Goal: Task Accomplishment & Management: Manage account settings

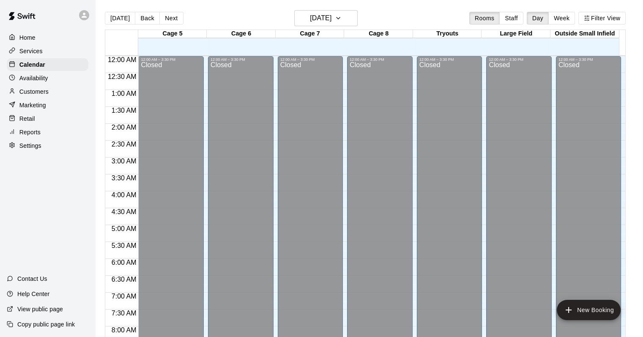
scroll to position [495, 0]
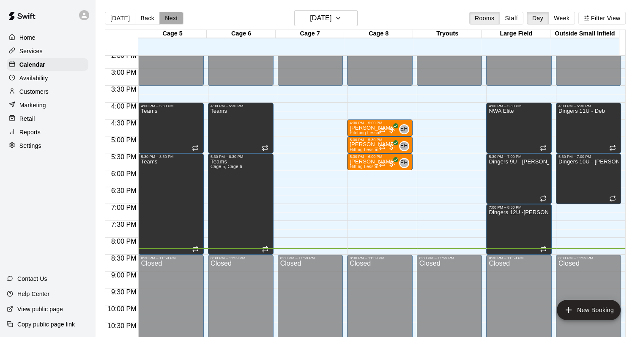
click at [172, 17] on button "Next" at bounding box center [171, 18] width 24 height 13
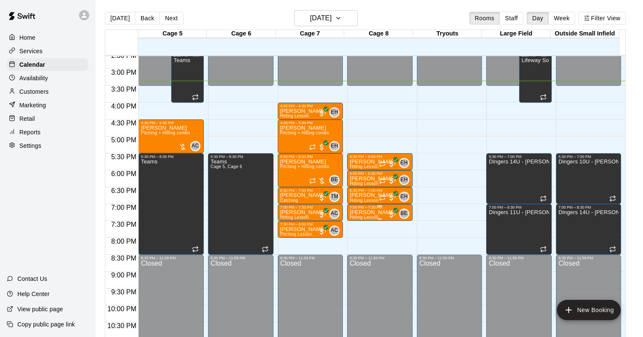
click at [351, 213] on p "[PERSON_NAME]" at bounding box center [373, 213] width 46 height 0
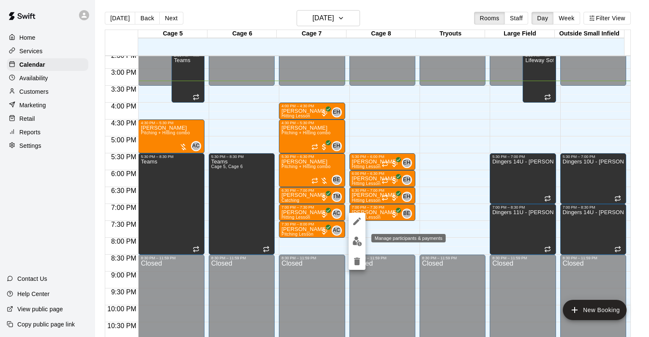
click at [360, 243] on img "edit" at bounding box center [358, 242] width 10 height 10
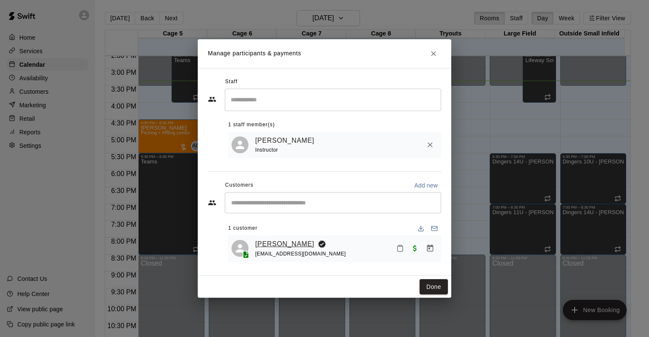
click at [289, 243] on link "[PERSON_NAME]" at bounding box center [284, 244] width 59 height 11
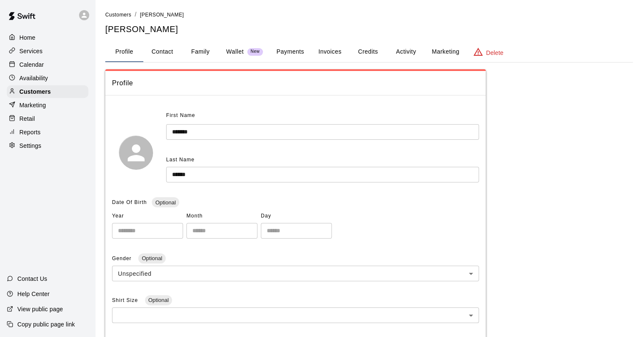
click at [196, 52] on button "Family" at bounding box center [200, 52] width 38 height 20
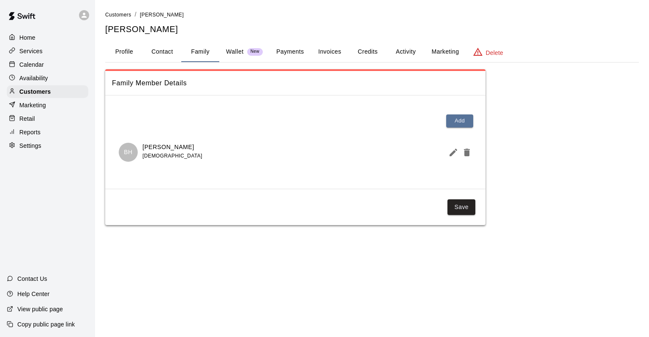
click at [402, 48] on button "Activity" at bounding box center [406, 52] width 38 height 20
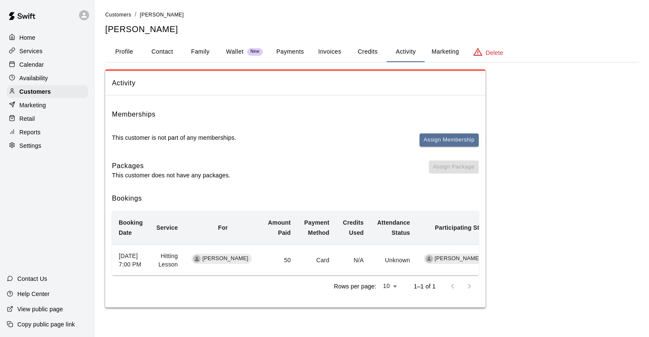
click at [304, 47] on button "Payments" at bounding box center [290, 52] width 41 height 20
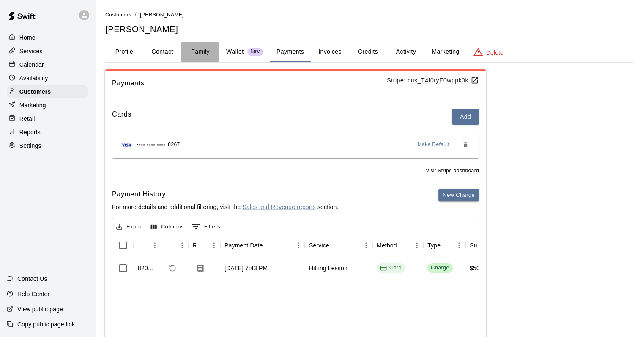
click at [192, 45] on button "Family" at bounding box center [200, 52] width 38 height 20
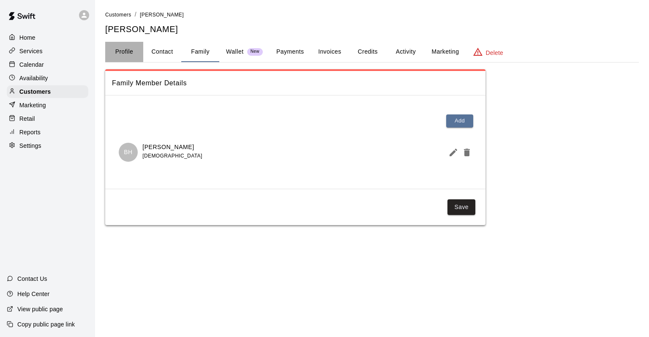
click at [131, 55] on button "Profile" at bounding box center [124, 52] width 38 height 20
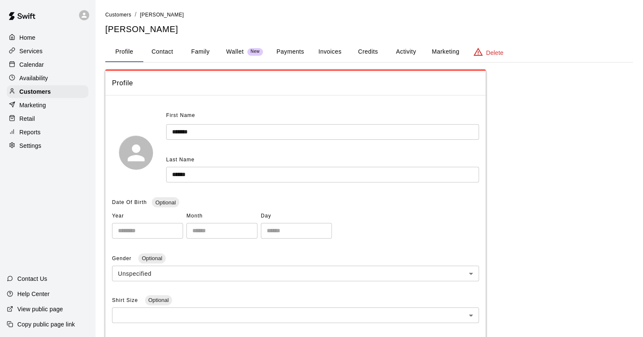
click at [158, 50] on button "Contact" at bounding box center [162, 52] width 38 height 20
select select "**"
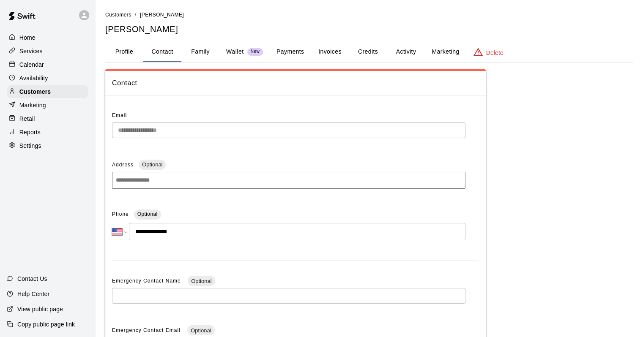
click at [49, 68] on div "Calendar" at bounding box center [48, 64] width 82 height 13
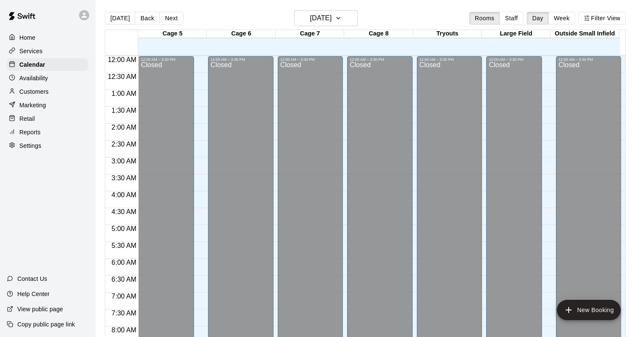
scroll to position [495, 0]
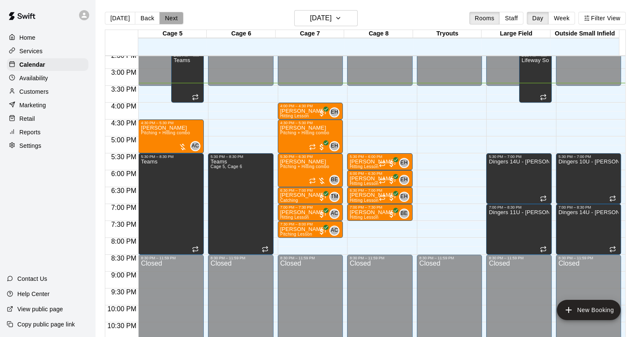
click at [163, 16] on button "Next" at bounding box center [171, 18] width 24 height 13
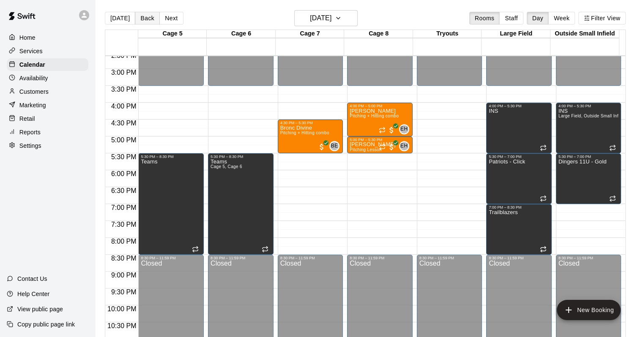
click at [142, 18] on button "Back" at bounding box center [147, 18] width 25 height 13
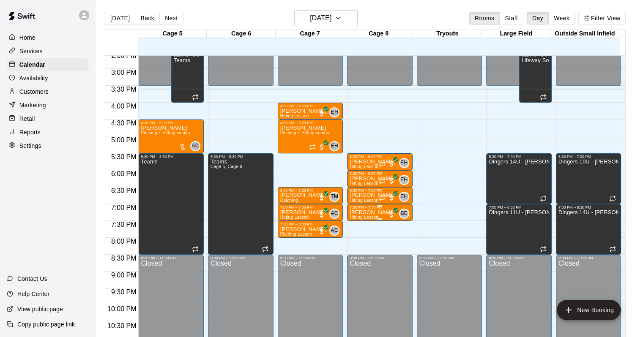
click at [375, 213] on p "[PERSON_NAME]" at bounding box center [373, 213] width 46 height 0
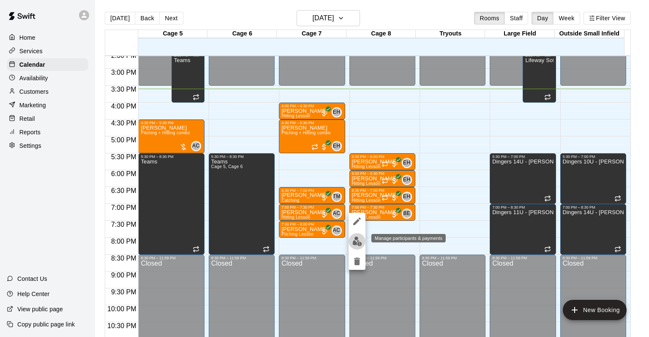
click at [358, 244] on img "edit" at bounding box center [358, 242] width 10 height 10
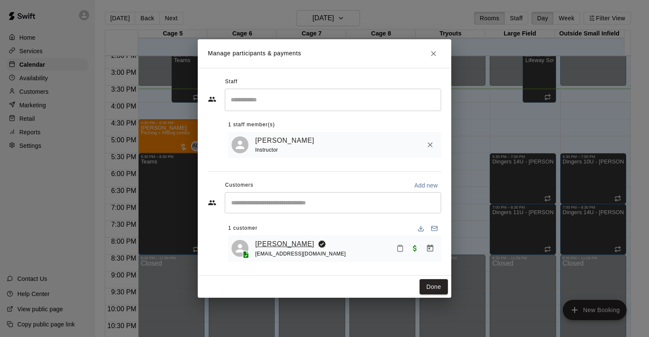
click at [291, 244] on link "[PERSON_NAME]" at bounding box center [284, 244] width 59 height 11
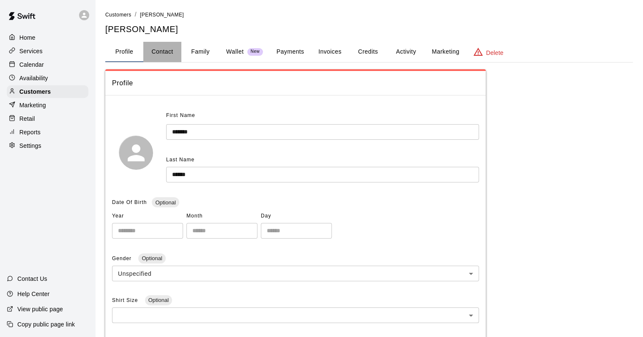
click at [170, 49] on button "Contact" at bounding box center [162, 52] width 38 height 20
select select "**"
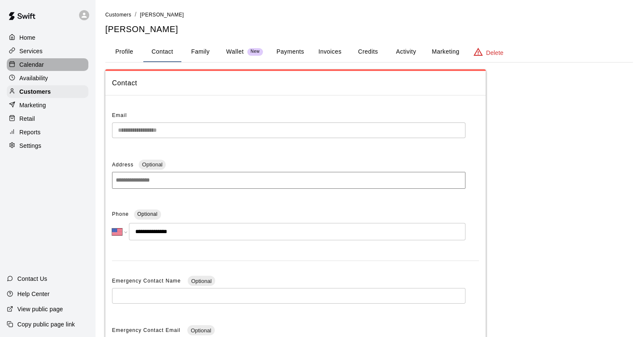
click at [48, 66] on div "Calendar" at bounding box center [48, 64] width 82 height 13
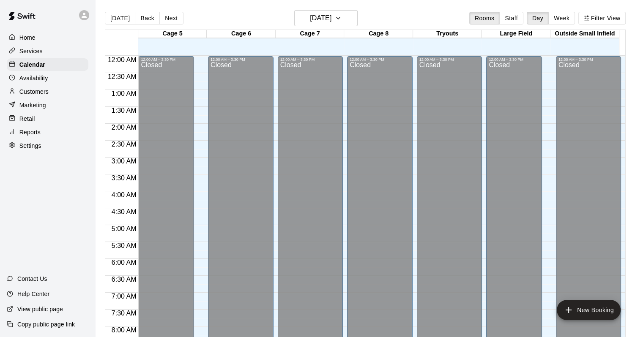
scroll to position [495, 0]
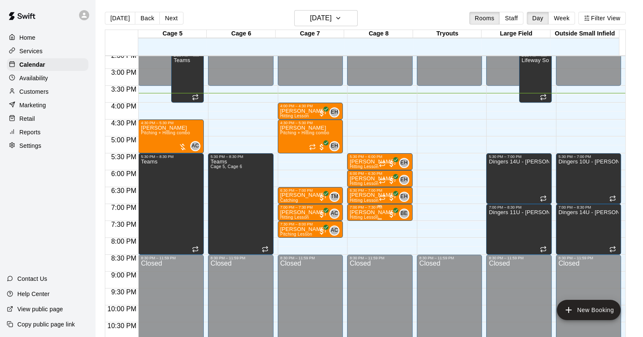
click at [370, 213] on p "[PERSON_NAME]" at bounding box center [373, 213] width 46 height 0
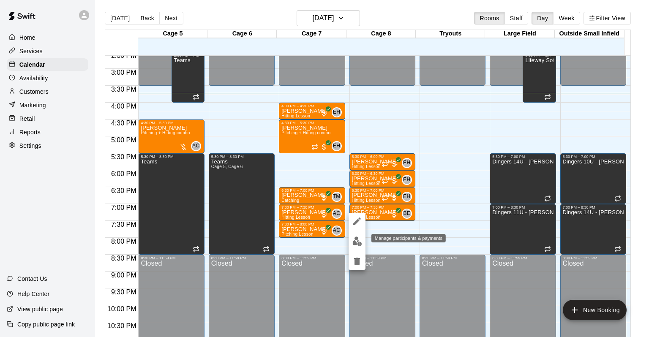
click at [358, 243] on img "edit" at bounding box center [358, 242] width 10 height 10
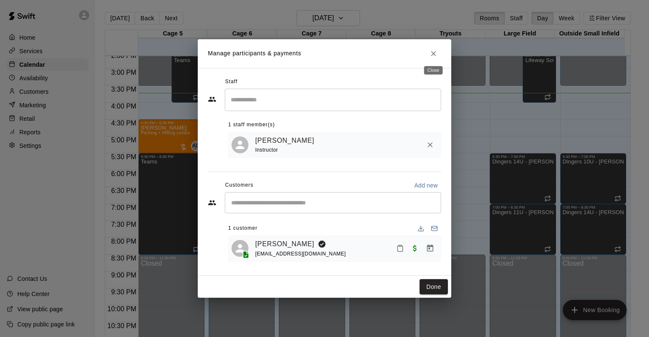
click at [433, 54] on icon "Close" at bounding box center [434, 53] width 8 height 8
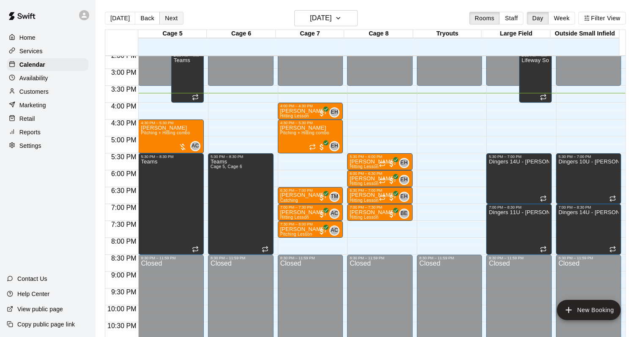
click at [173, 15] on button "Next" at bounding box center [171, 18] width 24 height 13
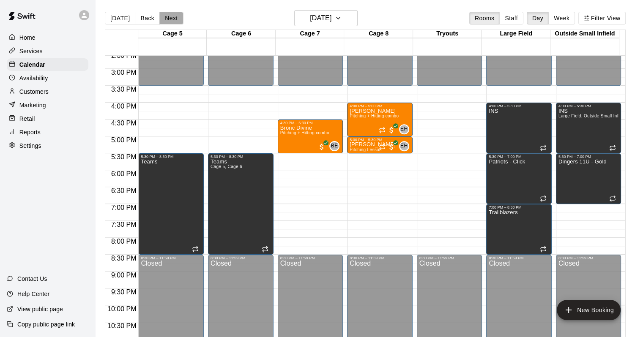
click at [168, 16] on button "Next" at bounding box center [171, 18] width 24 height 13
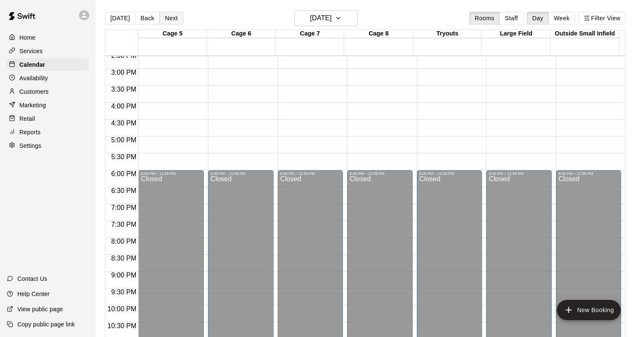
click at [168, 16] on button "Next" at bounding box center [171, 18] width 24 height 13
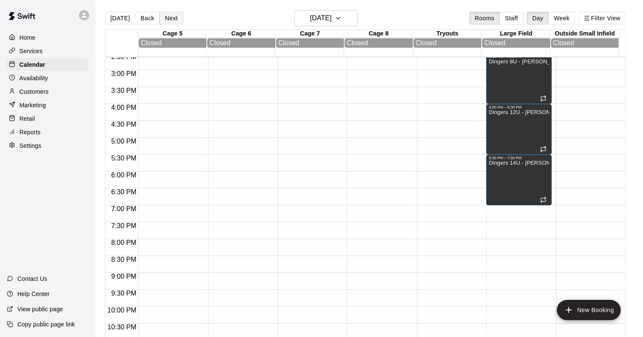
click at [168, 16] on button "Next" at bounding box center [171, 18] width 24 height 13
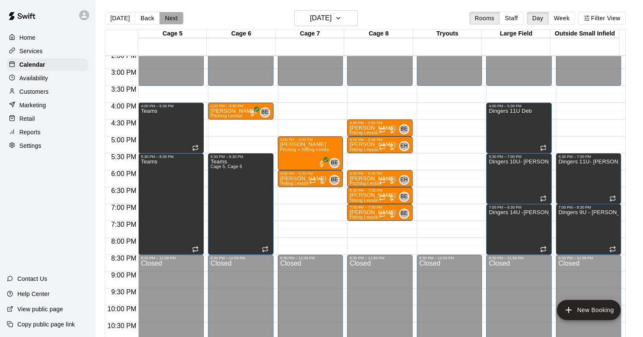
click at [167, 19] on button "Next" at bounding box center [171, 18] width 24 height 13
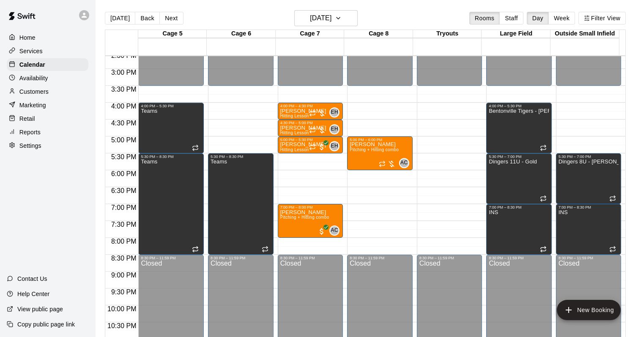
click at [167, 20] on button "Next" at bounding box center [171, 18] width 24 height 13
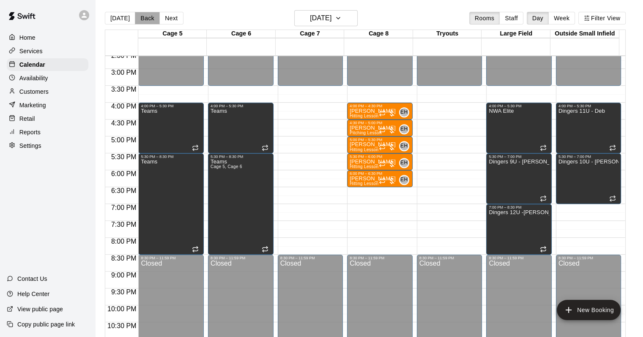
click at [148, 17] on button "Back" at bounding box center [147, 18] width 25 height 13
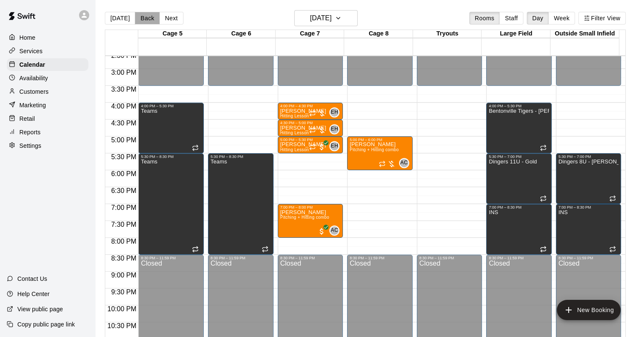
click at [148, 17] on button "Back" at bounding box center [147, 18] width 25 height 13
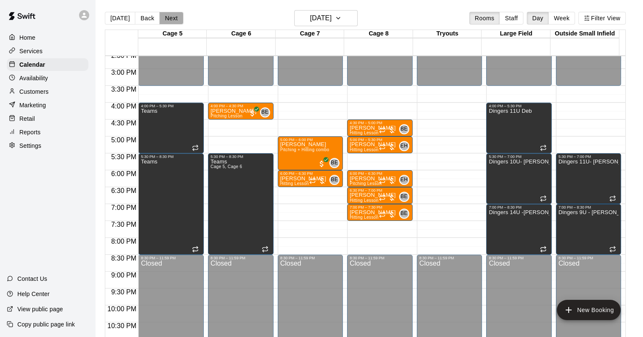
click at [165, 16] on button "Next" at bounding box center [171, 18] width 24 height 13
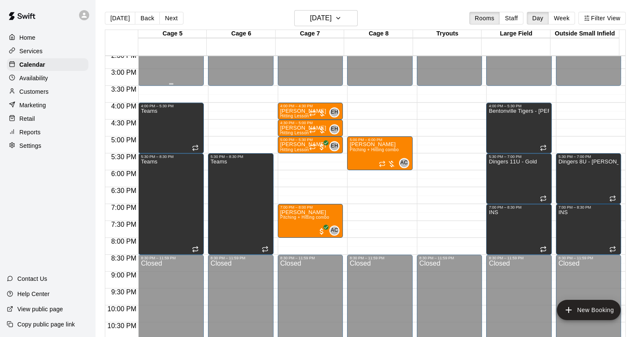
click at [165, 16] on button "Next" at bounding box center [171, 18] width 24 height 13
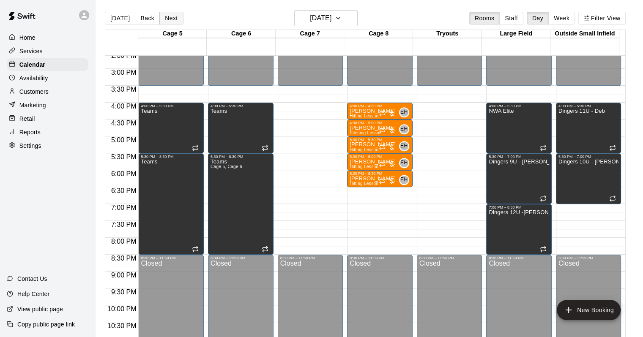
click at [172, 22] on button "Next" at bounding box center [171, 18] width 24 height 13
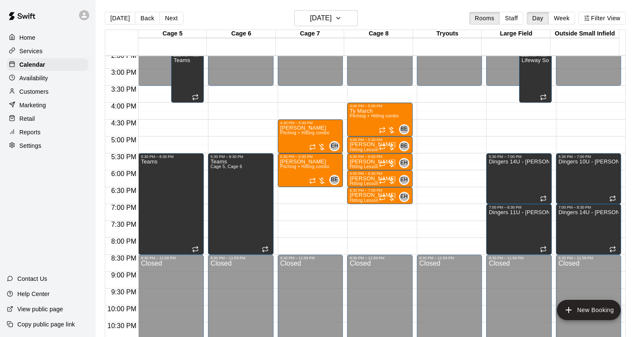
click at [336, 9] on main "[DATE] Back [DATE][DATE] Rooms Staff Day Week Filter View Cage 5 25 Thu Cage 6 …" at bounding box center [369, 175] width 548 height 351
click at [331, 19] on h6 "[DATE]" at bounding box center [321, 18] width 22 height 12
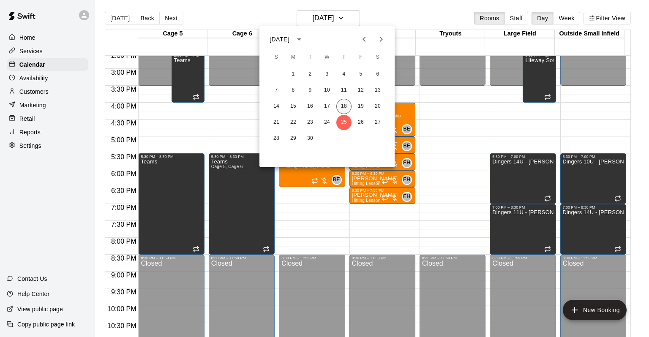
click at [347, 107] on button "18" at bounding box center [344, 106] width 15 height 15
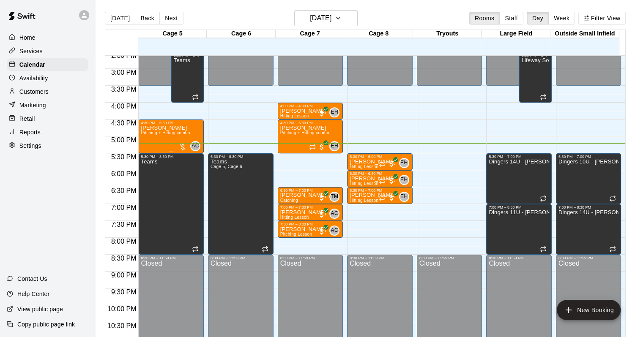
click at [186, 150] on div at bounding box center [182, 147] width 8 height 8
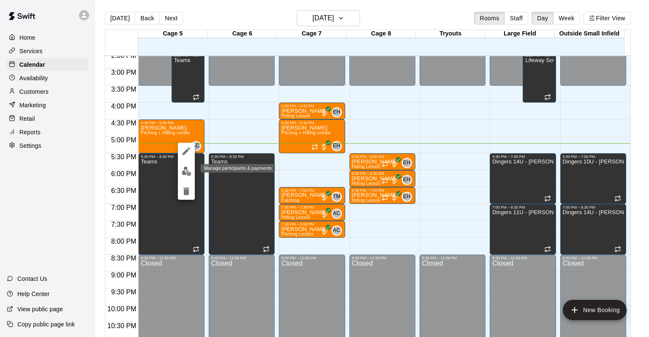
click at [184, 177] on button "edit" at bounding box center [186, 171] width 17 height 16
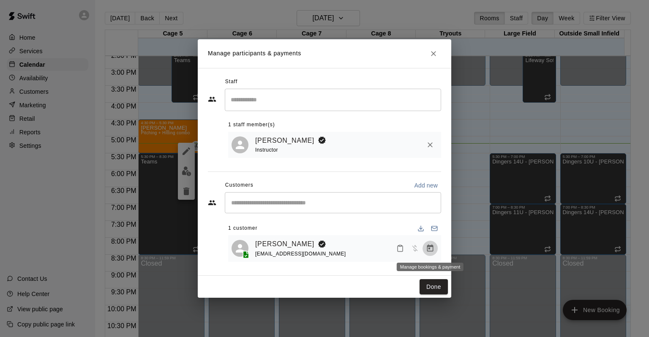
click at [428, 246] on icon "Manage bookings & payment" at bounding box center [430, 248] width 6 height 7
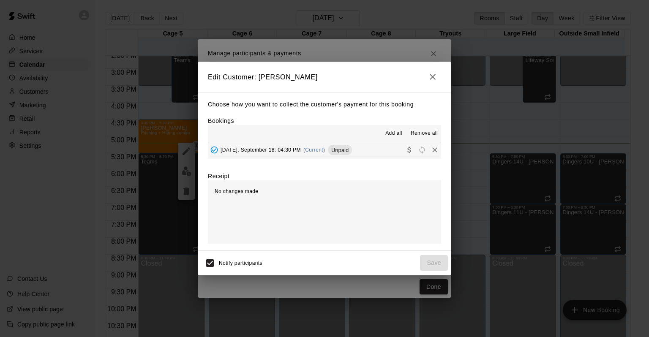
click at [284, 147] on div "[DATE], September 18: 04:30 PM (Current) Unpaid" at bounding box center [280, 150] width 144 height 13
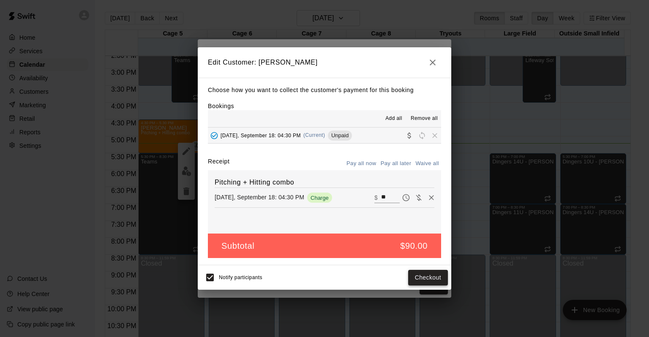
click at [430, 280] on button "Checkout" at bounding box center [428, 278] width 40 height 16
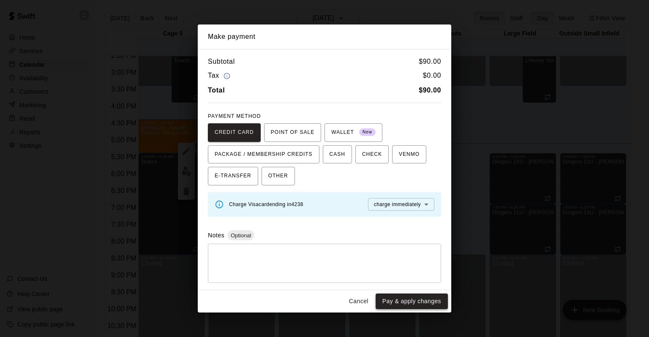
click at [414, 304] on button "Pay & apply changes" at bounding box center [412, 302] width 72 height 16
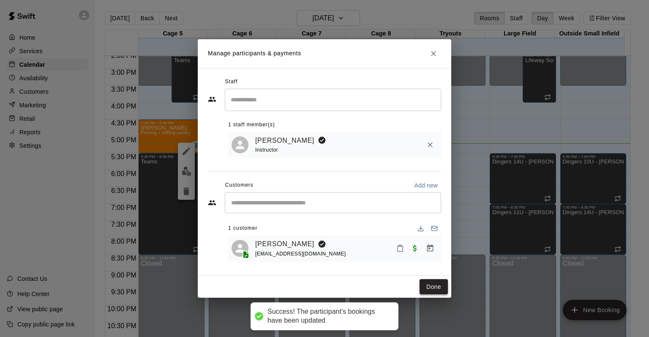
click at [422, 292] on button "Done" at bounding box center [434, 287] width 28 height 16
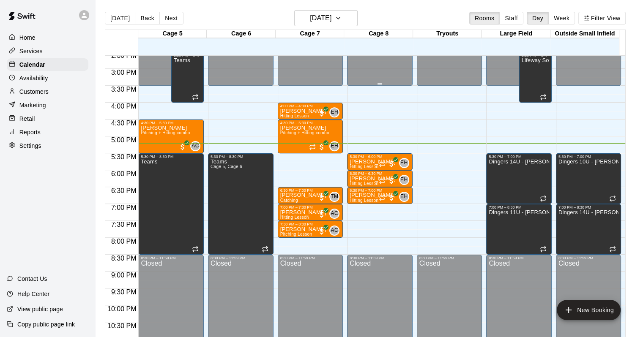
scroll to position [520, 0]
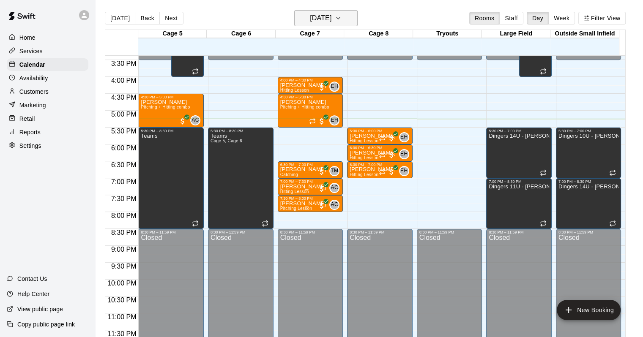
click at [331, 24] on h6 "[DATE]" at bounding box center [321, 18] width 22 height 12
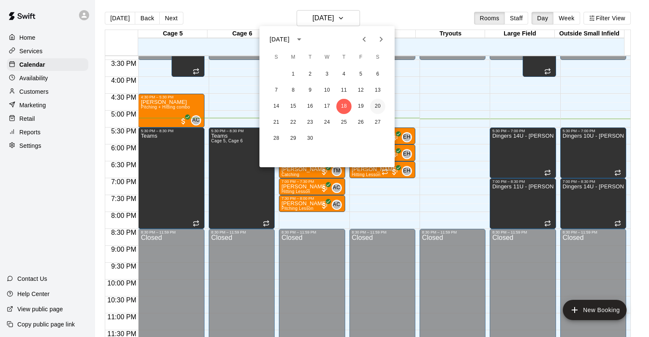
click at [373, 104] on button "20" at bounding box center [377, 106] width 15 height 15
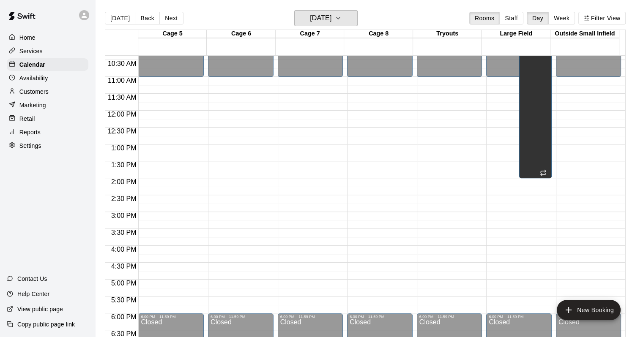
scroll to position [309, 0]
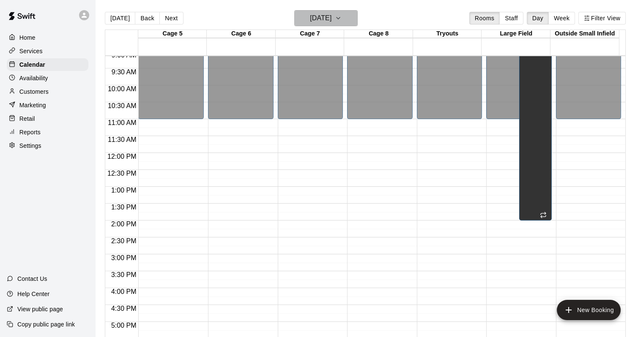
click at [331, 16] on h6 "[DATE]" at bounding box center [321, 18] width 22 height 12
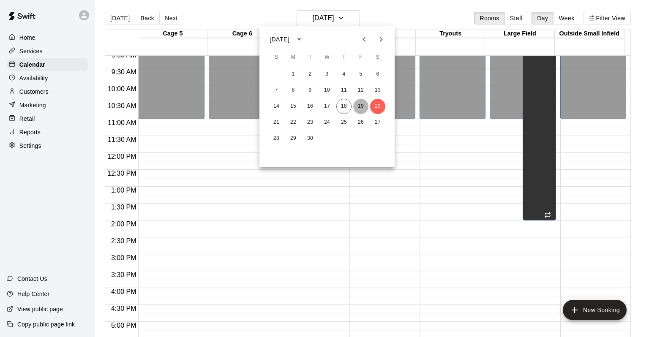
click at [364, 109] on button "19" at bounding box center [360, 106] width 15 height 15
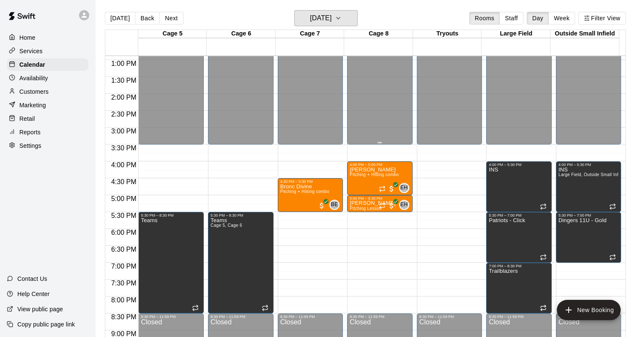
scroll to position [478, 0]
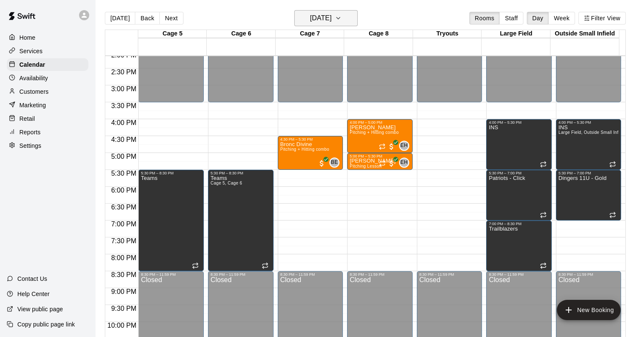
click at [331, 17] on h6 "[DATE]" at bounding box center [321, 18] width 22 height 12
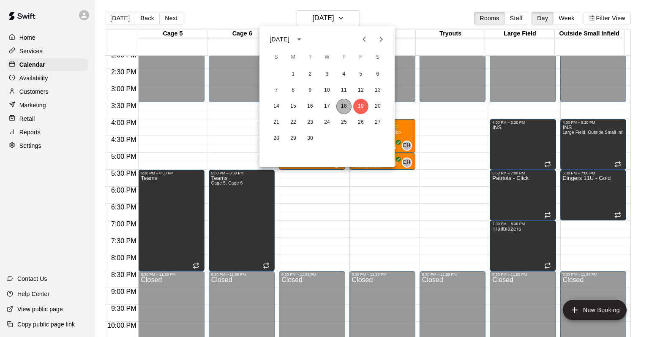
click at [341, 102] on button "18" at bounding box center [344, 106] width 15 height 15
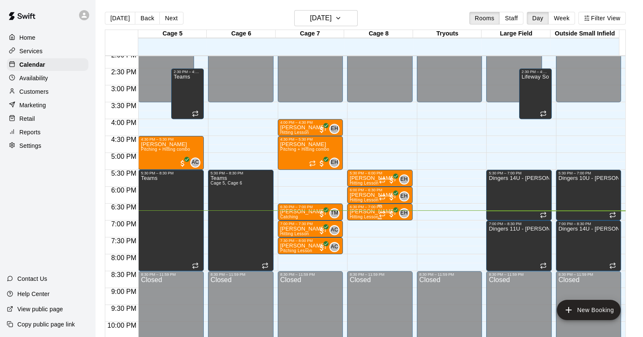
click at [373, 217] on span "Hitting Lesson" at bounding box center [364, 217] width 29 height 5
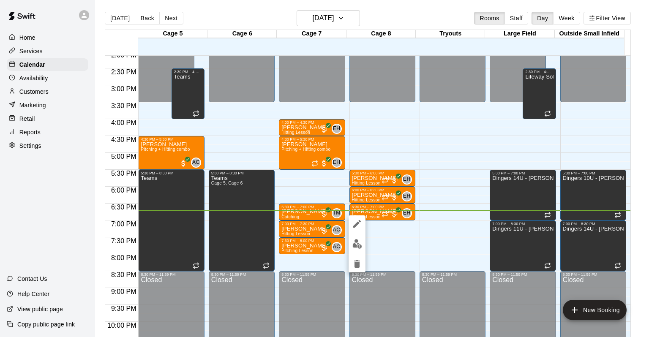
click at [350, 242] on button "edit" at bounding box center [357, 244] width 17 height 16
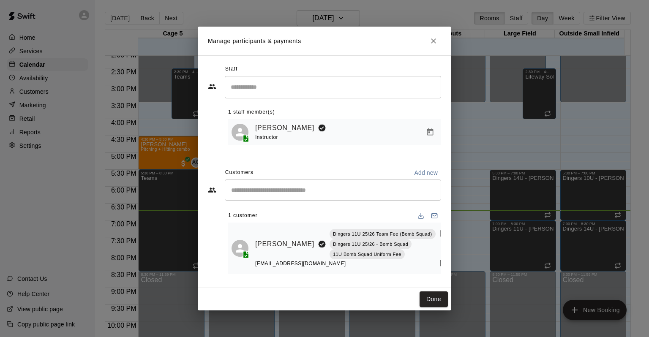
drag, startPoint x: 148, startPoint y: 115, endPoint x: 63, endPoint y: 107, distance: 85.7
click at [127, 115] on div "Manage participants & payments Staff ​ 1 staff member(s) [PERSON_NAME] Instruct…" at bounding box center [324, 168] width 649 height 337
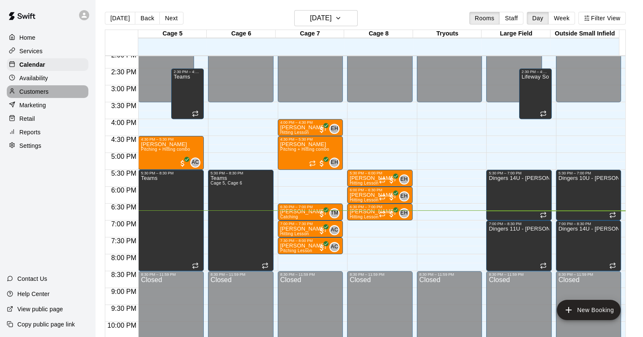
click at [60, 98] on div "Customers" at bounding box center [48, 91] width 82 height 13
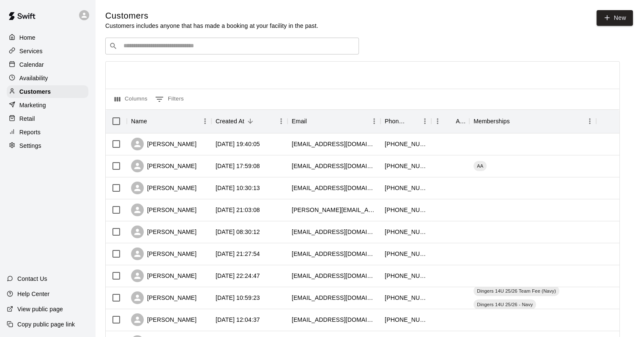
click at [271, 48] on input "Search customers by name or email" at bounding box center [238, 46] width 234 height 8
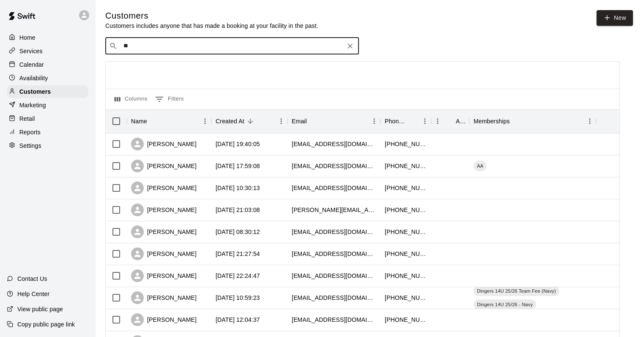
type input "*"
type input "******"
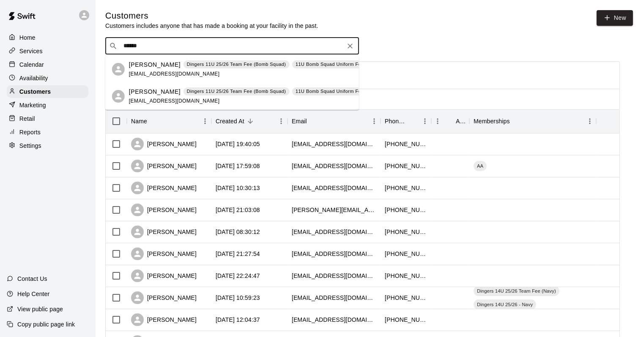
click at [203, 76] on div "[PERSON_NAME] Dingers 11U 25/26 Team Fee (Bomb Squad) 11U Bomb Squad Uniform Fe…" at bounding box center [290, 69] width 323 height 18
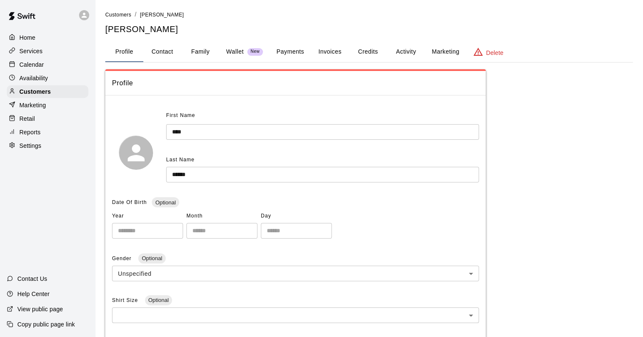
click at [422, 57] on button "Activity" at bounding box center [406, 52] width 38 height 20
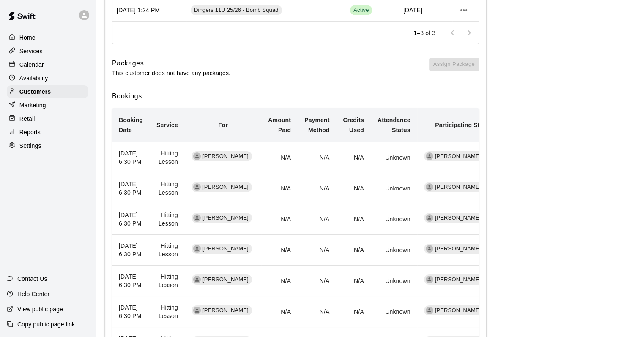
scroll to position [211, 0]
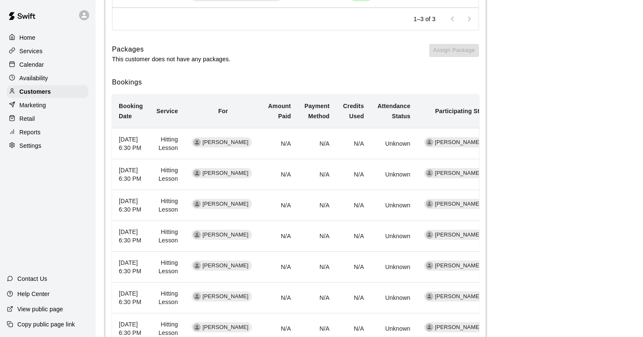
click at [52, 79] on div "Availability" at bounding box center [48, 78] width 82 height 13
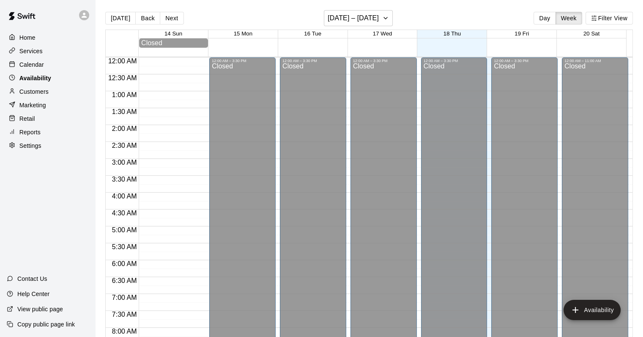
scroll to position [520, 0]
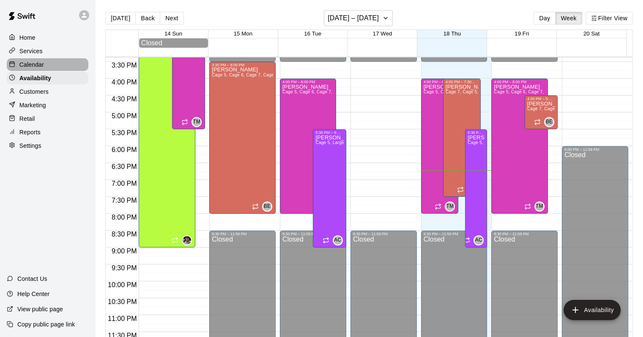
click at [63, 64] on div "Calendar" at bounding box center [48, 64] width 82 height 13
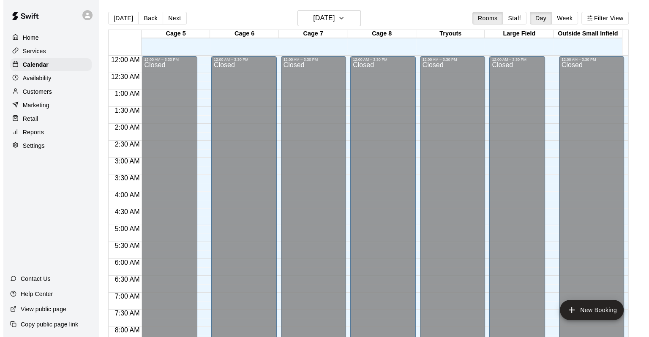
scroll to position [495, 0]
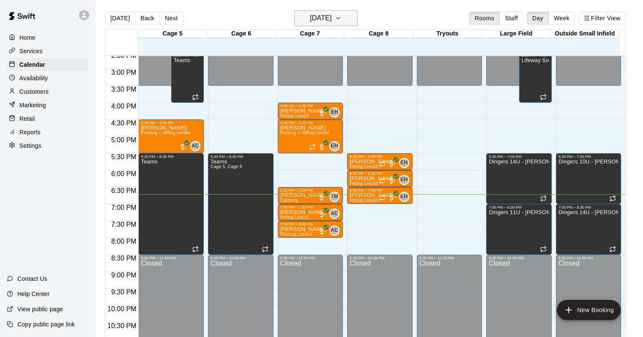
click at [331, 17] on h6 "[DATE]" at bounding box center [321, 18] width 22 height 12
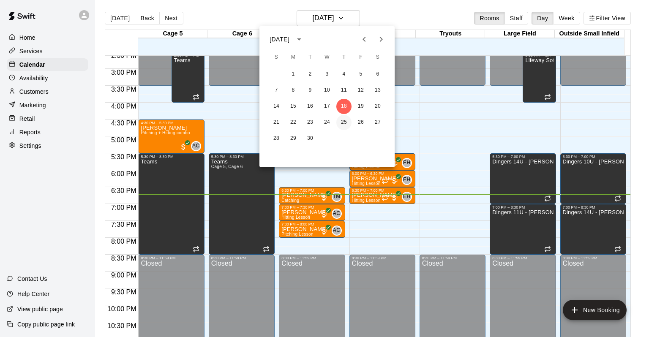
click at [345, 122] on button "25" at bounding box center [344, 122] width 15 height 15
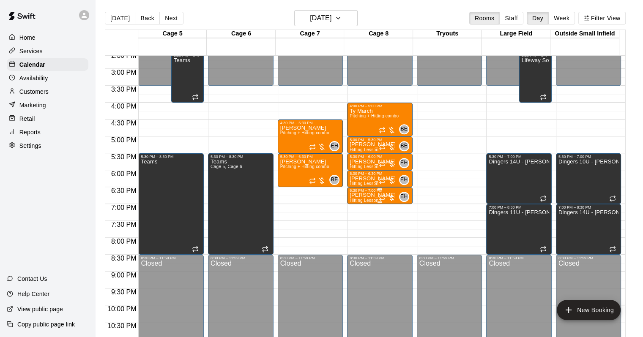
click at [372, 195] on p "[PERSON_NAME]" at bounding box center [373, 195] width 46 height 0
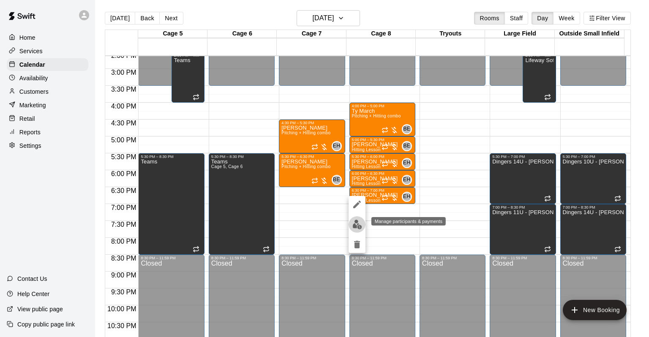
click at [351, 229] on button "edit" at bounding box center [357, 224] width 17 height 16
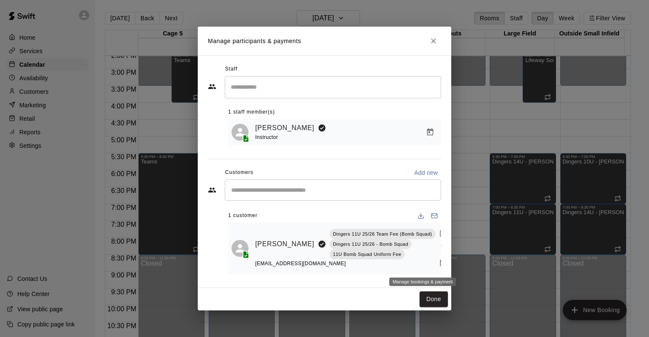
click at [440, 261] on icon "Manage bookings & payment" at bounding box center [443, 263] width 6 height 7
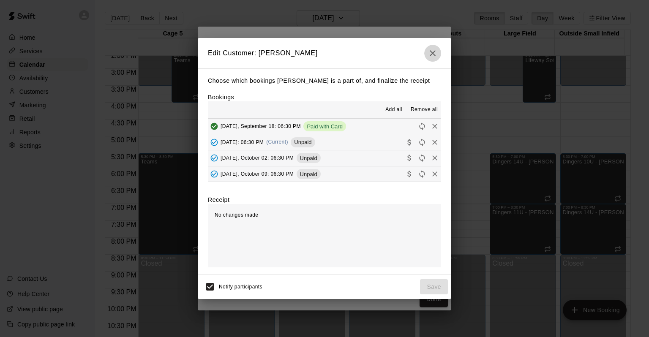
click at [433, 52] on icon "button" at bounding box center [433, 53] width 10 height 10
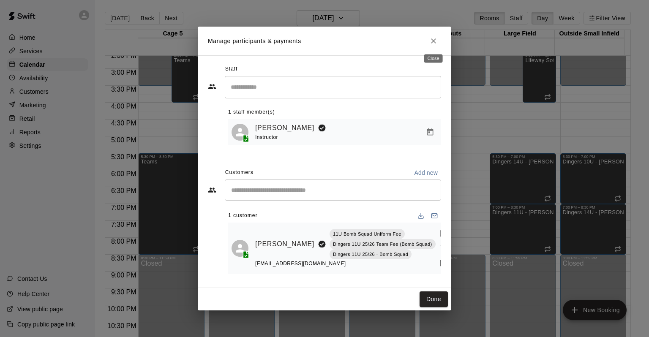
click at [428, 43] on button "Close" at bounding box center [433, 40] width 15 height 15
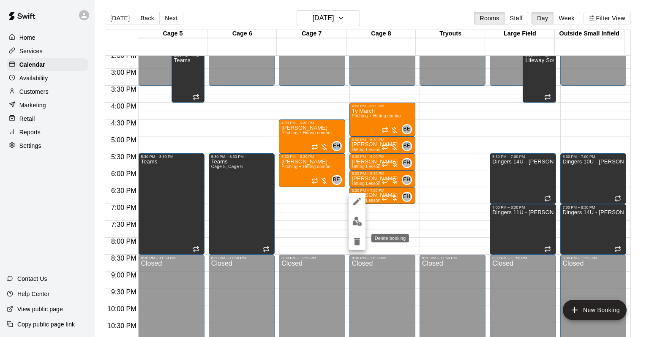
click at [359, 237] on icon "delete" at bounding box center [357, 242] width 10 height 10
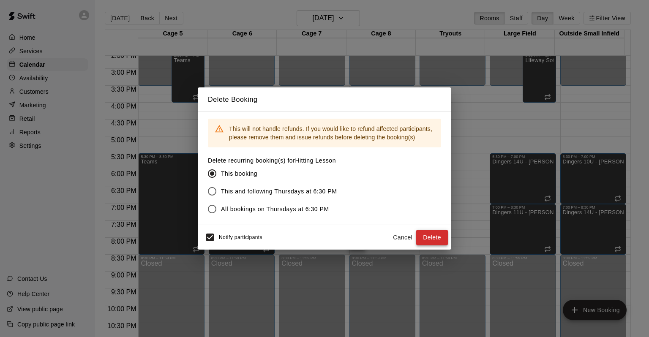
click at [422, 237] on button "Delete" at bounding box center [432, 238] width 32 height 16
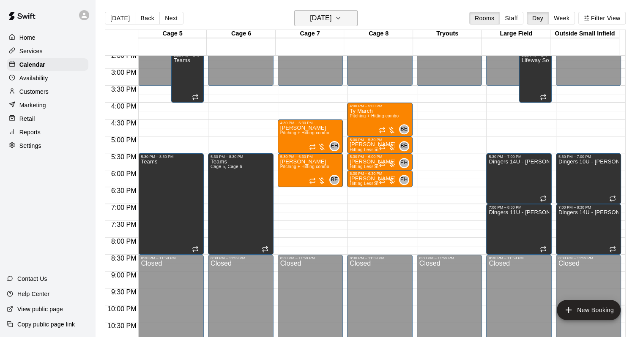
click at [342, 19] on icon "button" at bounding box center [338, 18] width 7 height 10
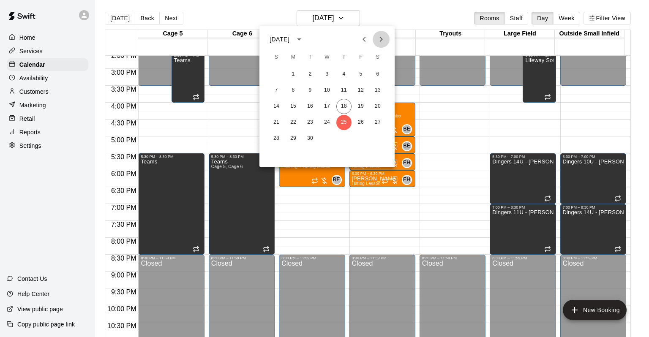
click at [381, 41] on icon "Next month" at bounding box center [381, 39] width 3 height 5
click at [304, 36] on icon "calendar view is open, switch to year view" at bounding box center [299, 39] width 10 height 10
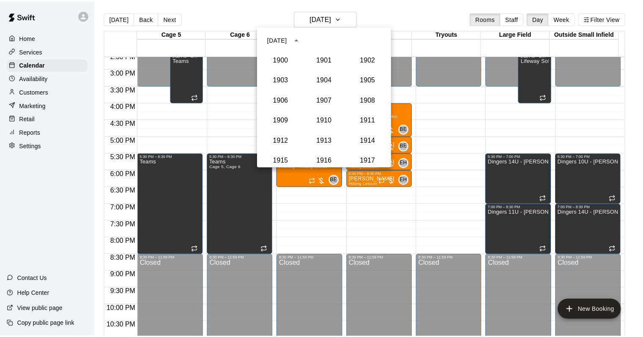
scroll to position [783, 0]
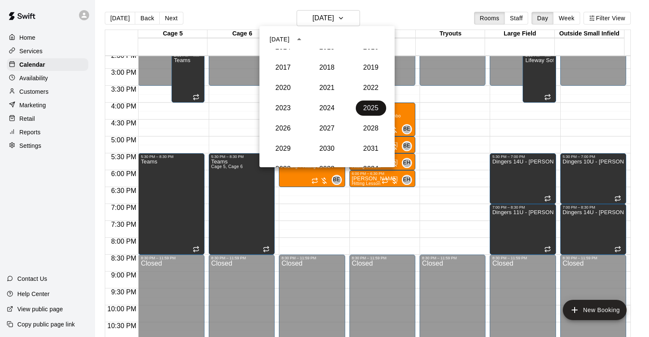
click at [361, 108] on button "2025" at bounding box center [371, 108] width 30 height 15
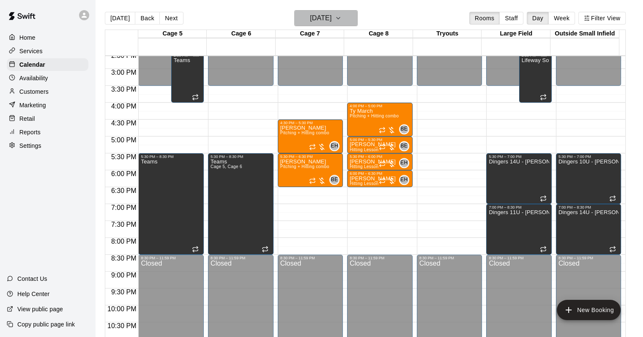
click at [331, 22] on h6 "[DATE]" at bounding box center [321, 18] width 22 height 12
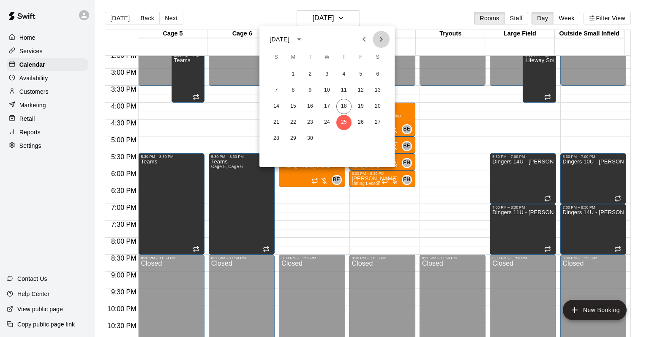
click at [382, 41] on icon "Next month" at bounding box center [381, 39] width 10 height 10
click at [348, 90] on button "9" at bounding box center [344, 90] width 15 height 15
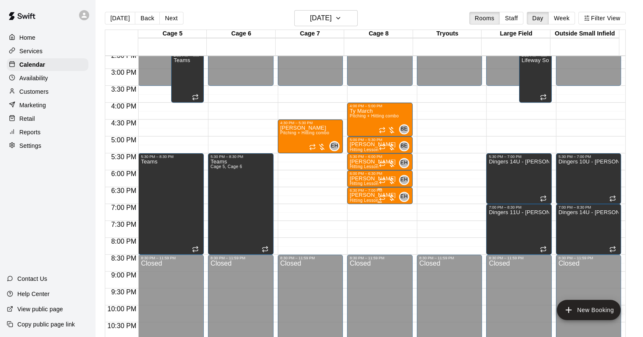
click at [361, 195] on p "[PERSON_NAME]" at bounding box center [373, 195] width 46 height 0
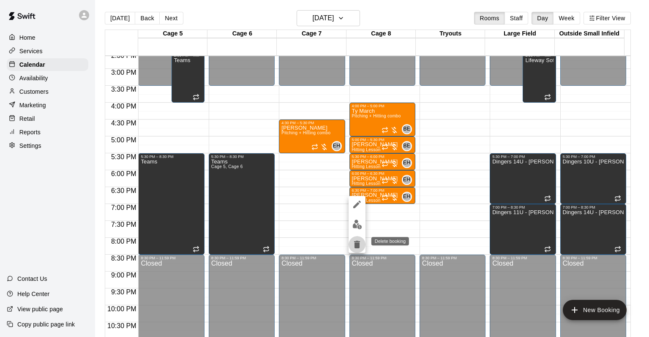
click at [362, 246] on button "delete" at bounding box center [357, 244] width 17 height 17
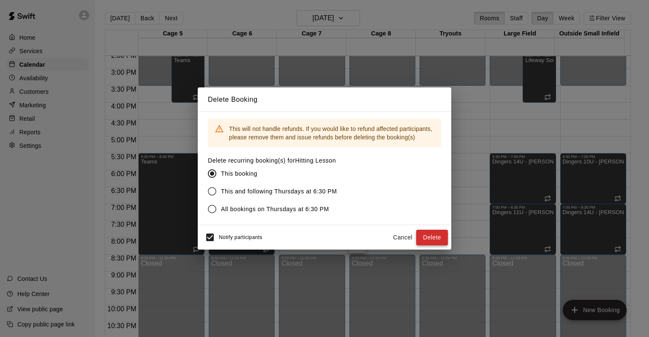
click at [424, 234] on button "Delete" at bounding box center [432, 238] width 32 height 16
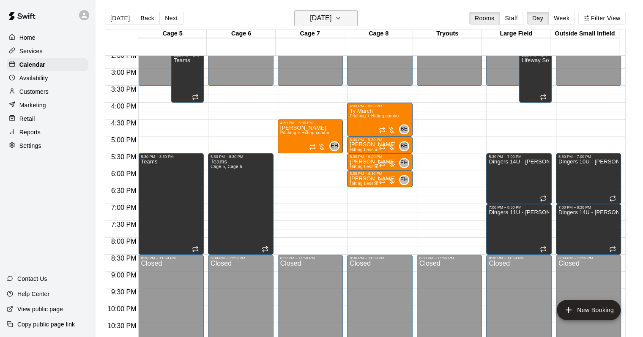
click at [328, 20] on h6 "[DATE]" at bounding box center [321, 18] width 22 height 12
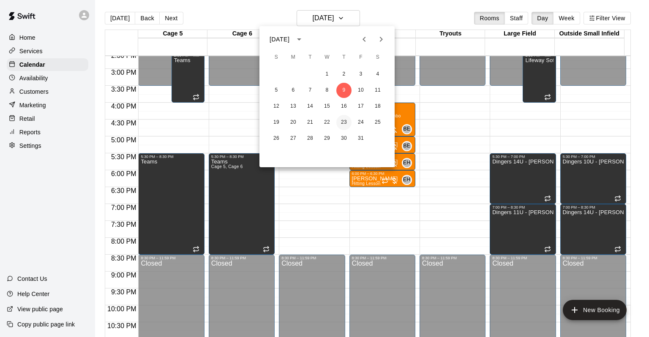
click at [347, 125] on button "23" at bounding box center [344, 122] width 15 height 15
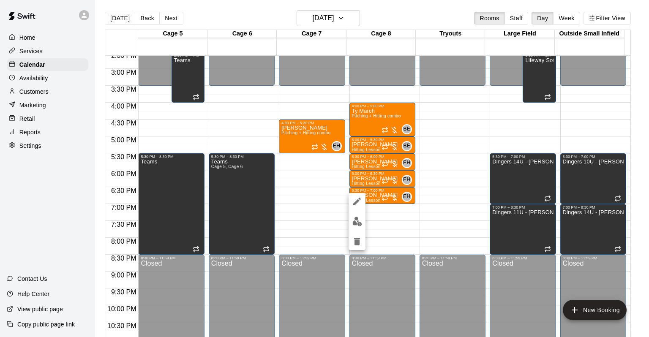
click at [353, 247] on button "delete" at bounding box center [357, 241] width 17 height 17
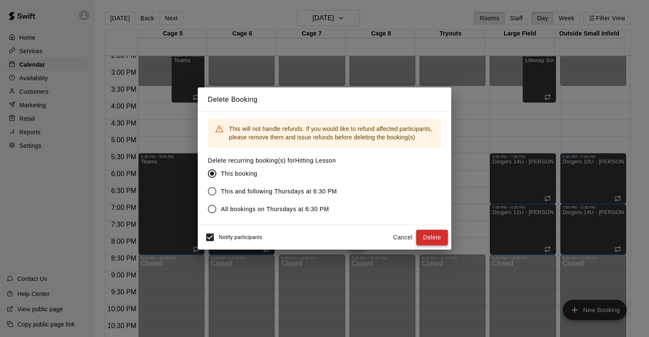
click at [418, 235] on button "Delete" at bounding box center [432, 238] width 32 height 16
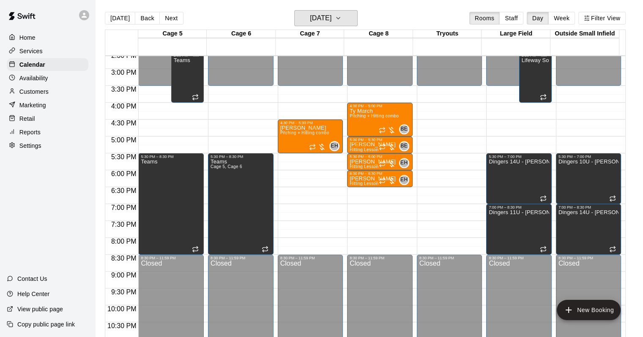
click at [344, 25] on button "[DATE]" at bounding box center [325, 18] width 63 height 16
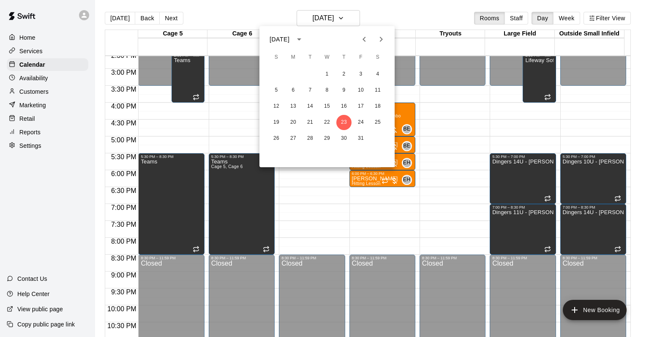
click at [379, 35] on icon "Next month" at bounding box center [381, 39] width 10 height 10
click at [344, 91] on button "6" at bounding box center [344, 90] width 15 height 15
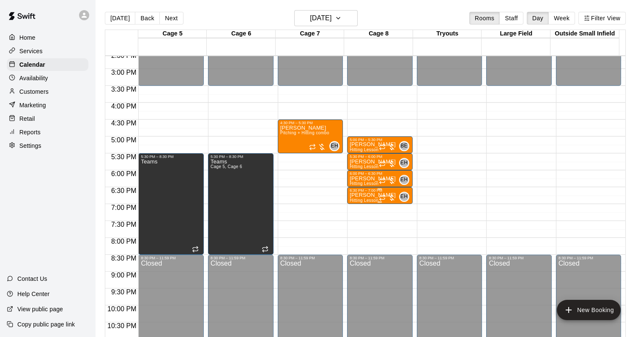
click at [367, 195] on p "[PERSON_NAME]" at bounding box center [373, 195] width 46 height 0
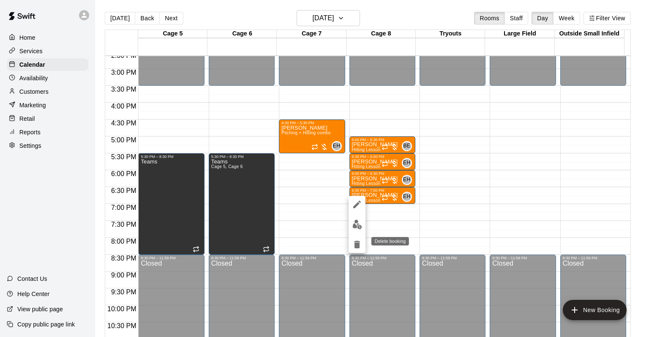
click at [357, 247] on icon "delete" at bounding box center [357, 245] width 6 height 8
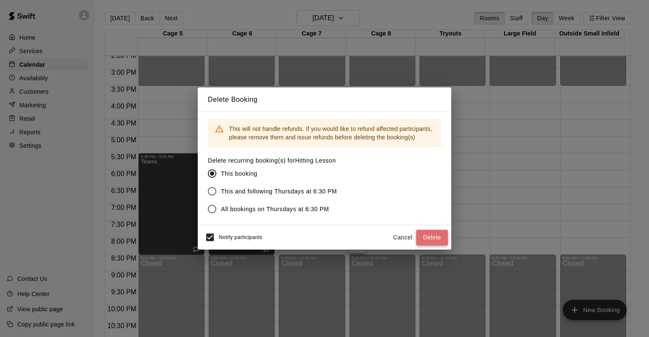
click at [425, 239] on button "Delete" at bounding box center [432, 238] width 32 height 16
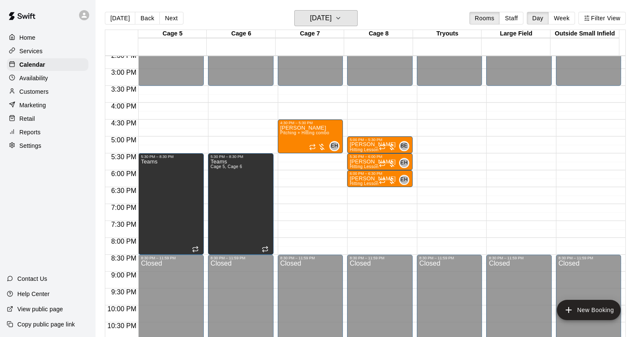
click at [331, 22] on h6 "[DATE]" at bounding box center [321, 18] width 22 height 12
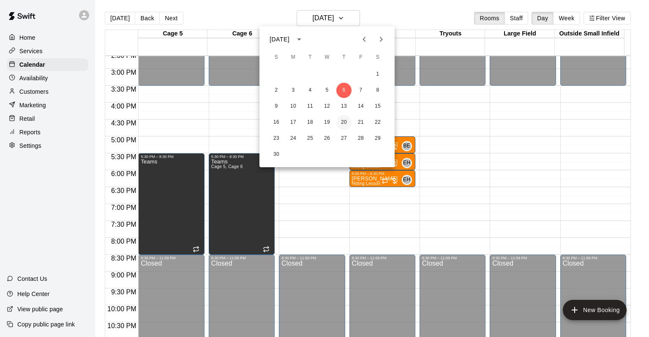
click at [347, 126] on button "20" at bounding box center [344, 122] width 15 height 15
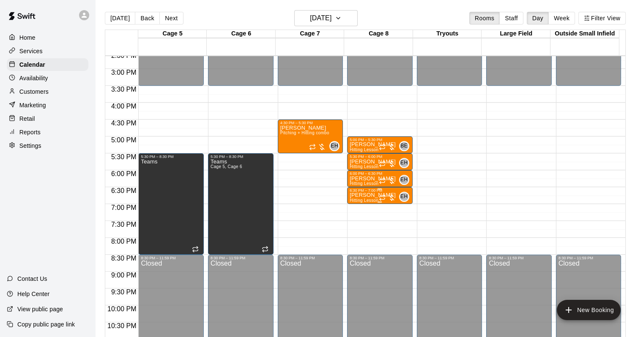
click at [362, 195] on p "[PERSON_NAME]" at bounding box center [373, 195] width 46 height 0
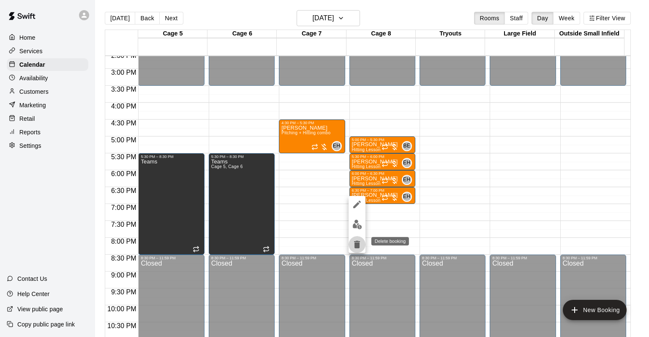
click at [355, 244] on icon "delete" at bounding box center [357, 245] width 6 height 8
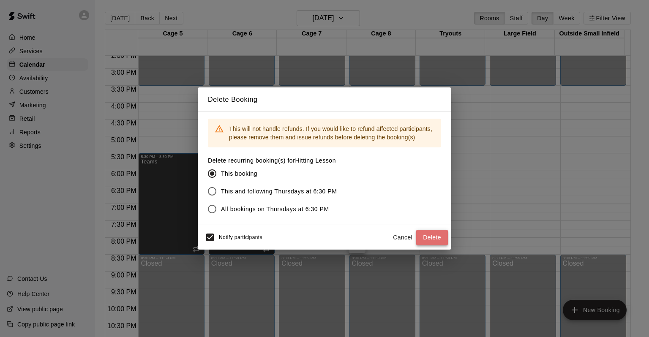
click at [420, 237] on button "Delete" at bounding box center [432, 238] width 32 height 16
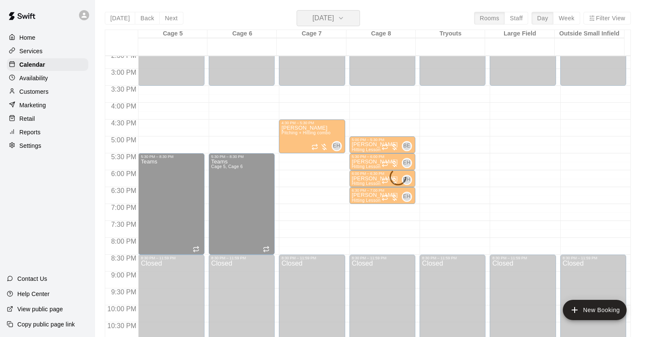
click at [334, 17] on h6 "[DATE]" at bounding box center [323, 18] width 22 height 12
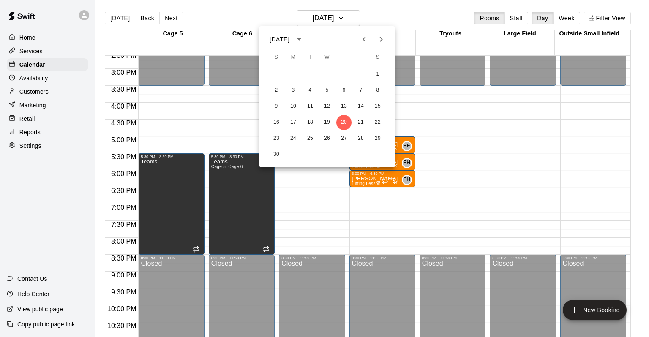
click at [378, 39] on icon "Next month" at bounding box center [381, 39] width 10 height 10
click at [346, 77] on button "4" at bounding box center [344, 74] width 15 height 15
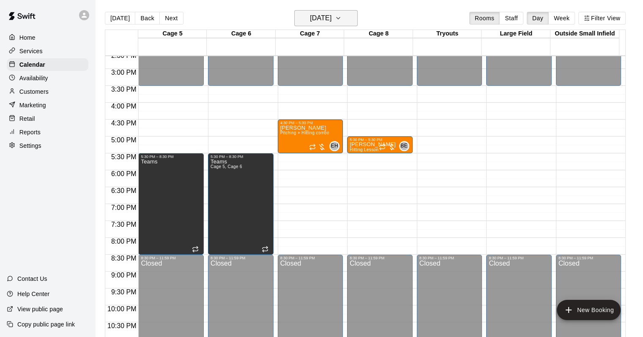
click at [331, 24] on h6 "[DATE]" at bounding box center [321, 18] width 22 height 12
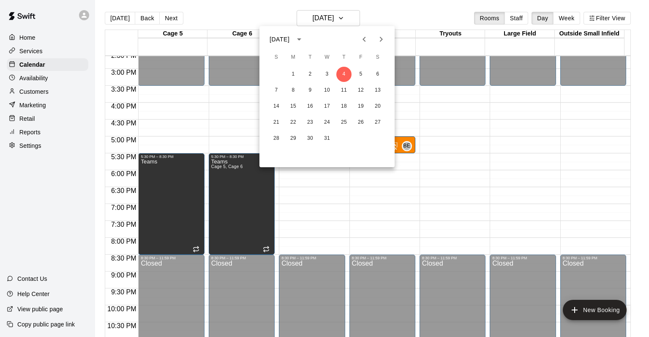
click at [360, 43] on icon "Previous month" at bounding box center [364, 39] width 10 height 10
click at [361, 42] on icon "Previous month" at bounding box center [364, 39] width 10 height 10
click at [366, 42] on icon "Previous month" at bounding box center [364, 39] width 10 height 10
click at [347, 110] on button "18" at bounding box center [344, 106] width 15 height 15
